Goal: Transaction & Acquisition: Purchase product/service

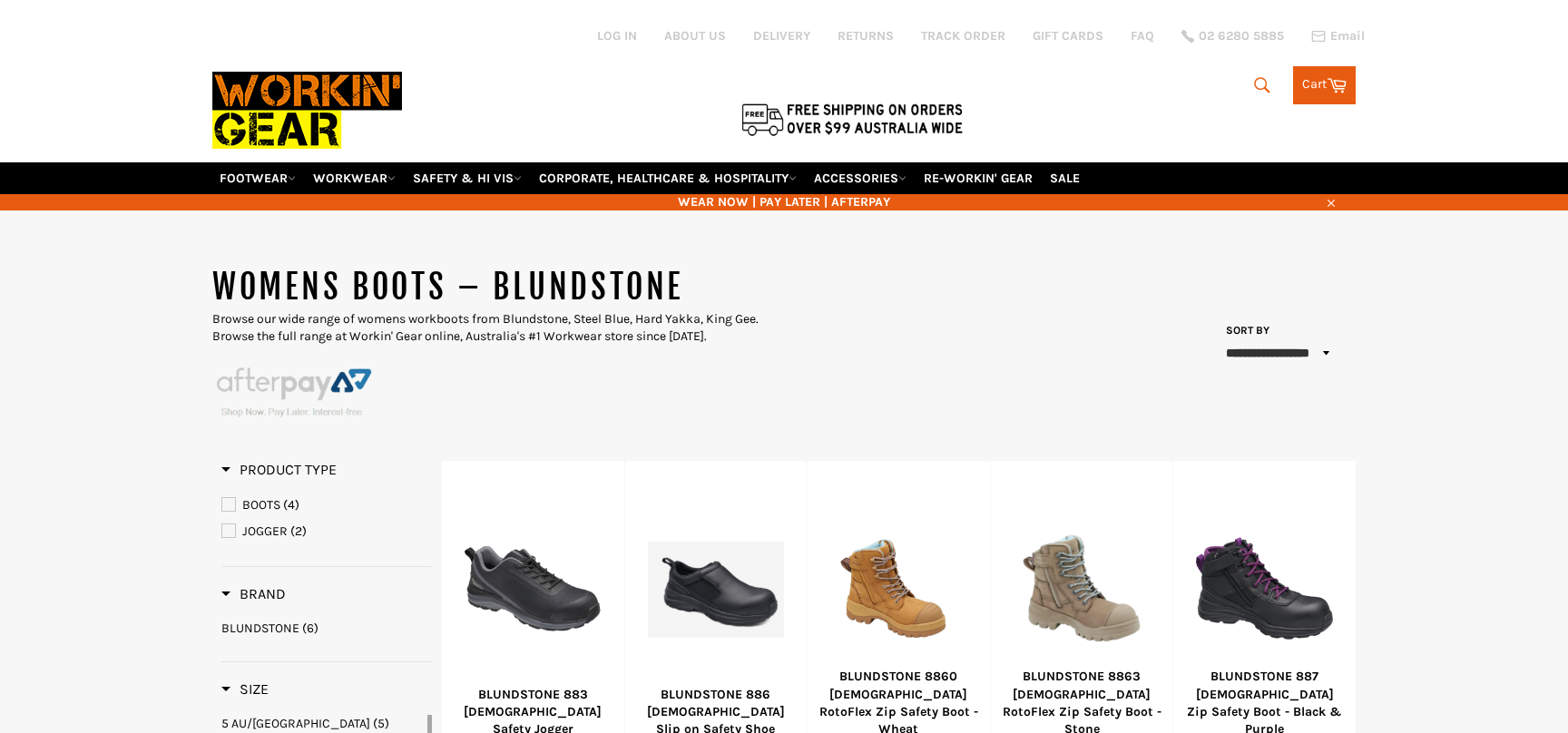
select select "**********"
click at [274, 163] on link "FOOTWEAR" at bounding box center [257, 178] width 91 height 32
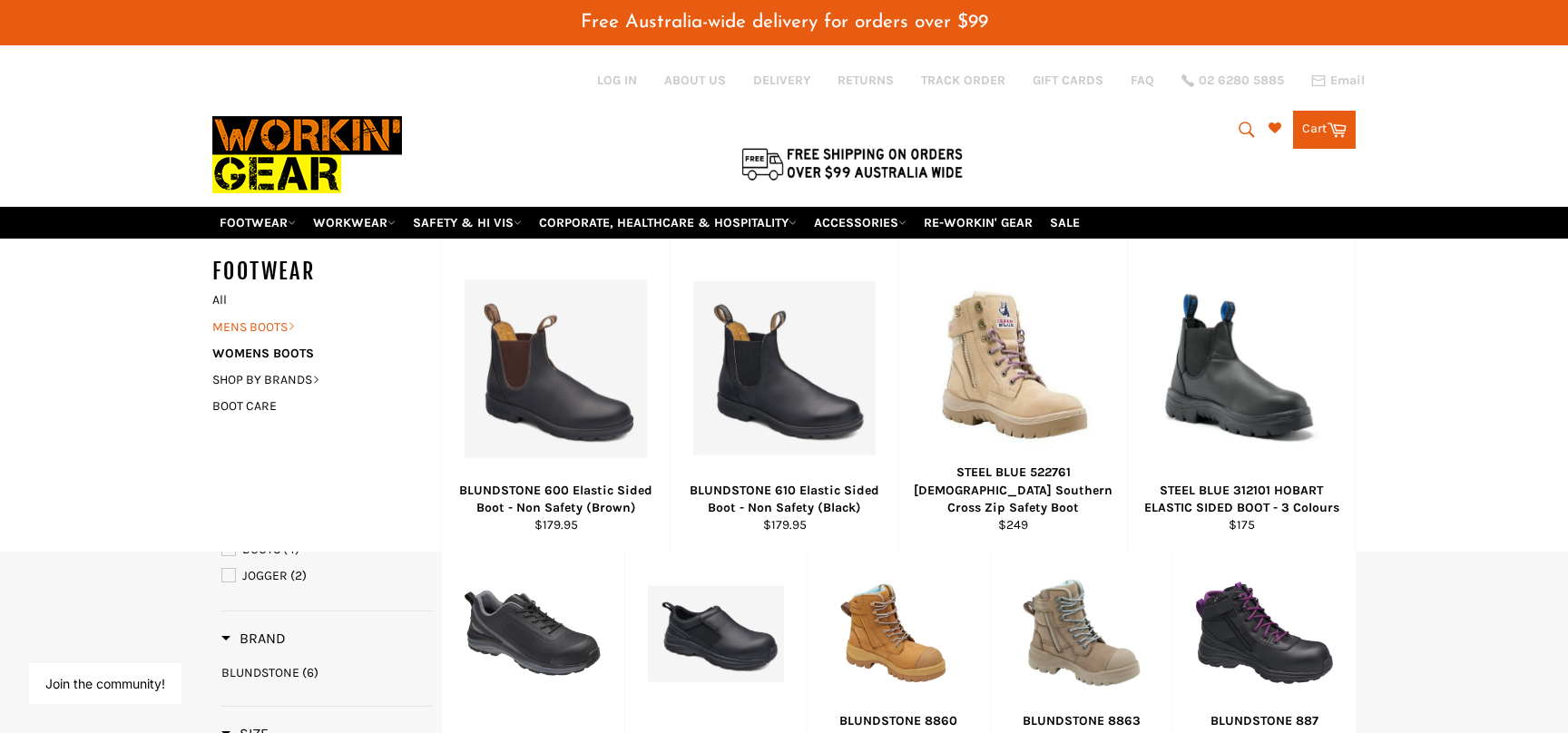
click at [279, 314] on link "MENS BOOTS" at bounding box center [313, 326] width 219 height 26
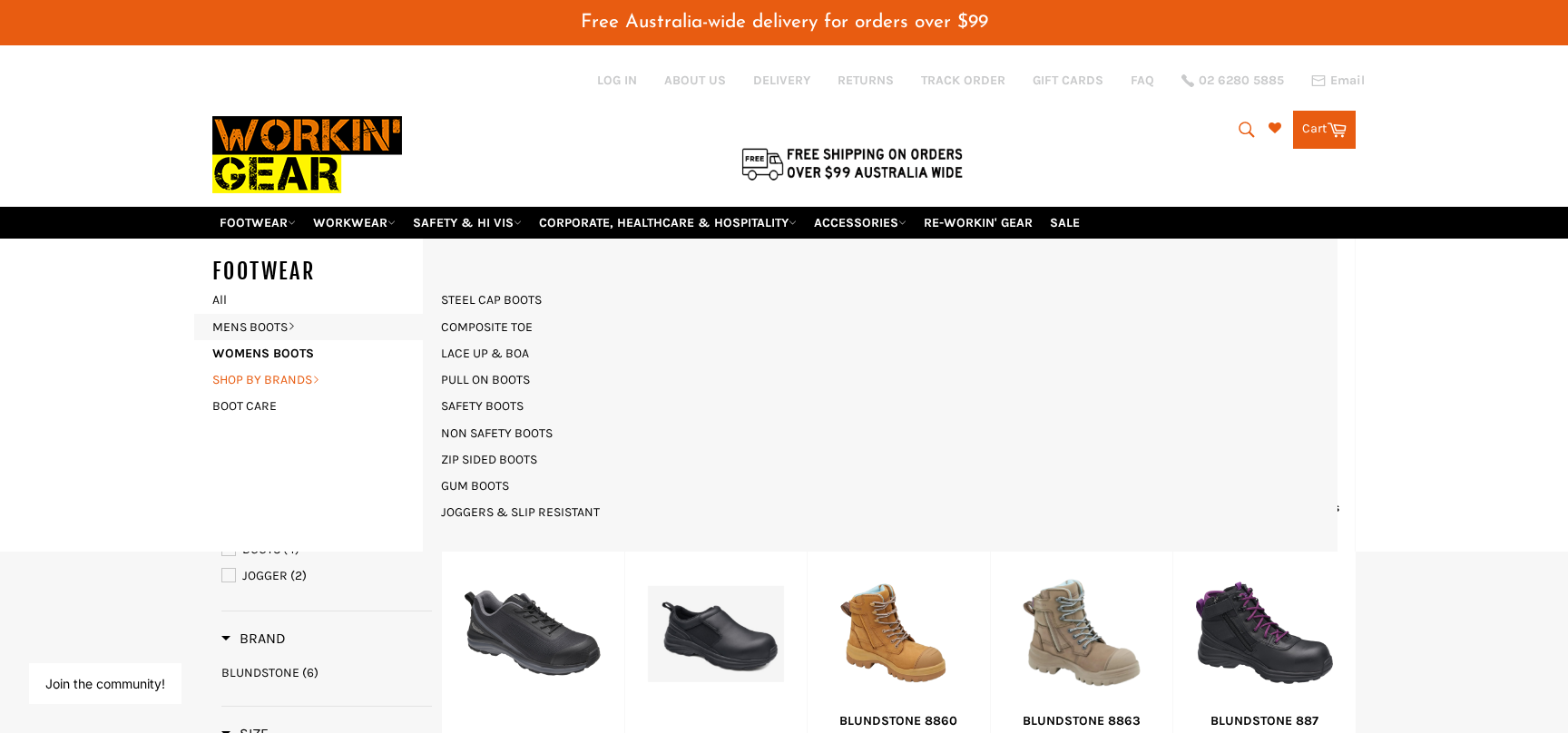
click at [310, 366] on link "SHOP BY BRANDS" at bounding box center [313, 379] width 219 height 26
click at [524, 420] on link "SHOP BLUNDSTONE" at bounding box center [497, 433] width 130 height 26
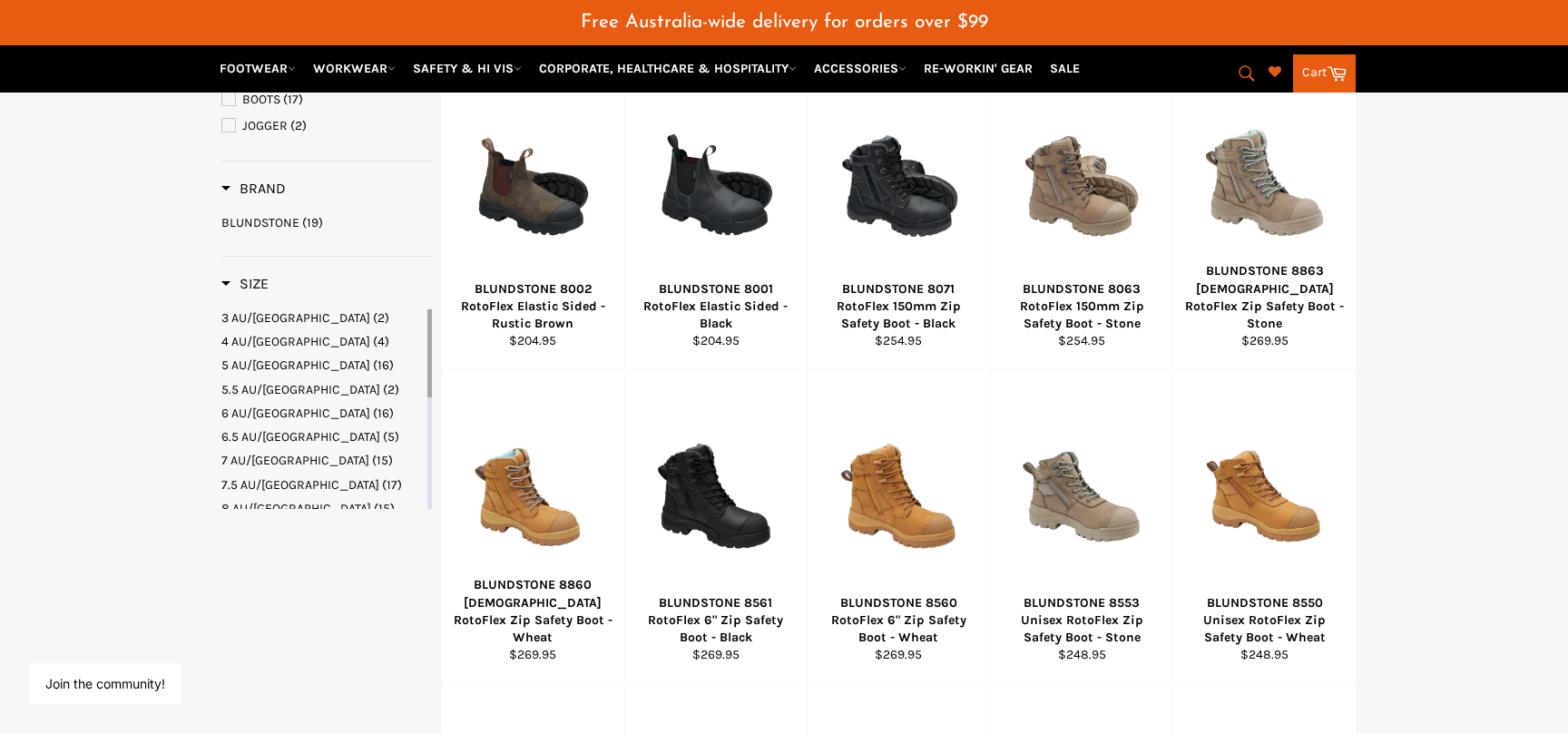
scroll to position [381, 0]
